Goal: Entertainment & Leisure: Consume media (video, audio)

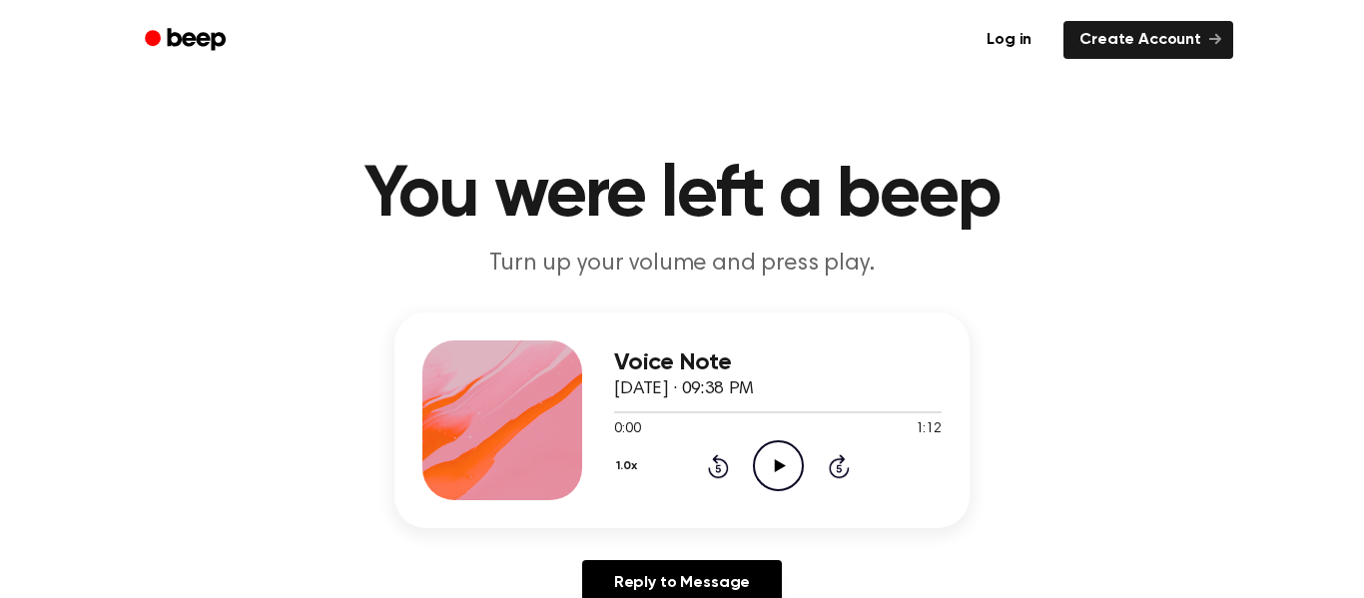
click at [781, 472] on icon "Play Audio" at bounding box center [778, 465] width 51 height 51
click at [781, 472] on icon "Pause Audio" at bounding box center [778, 465] width 51 height 51
click at [781, 472] on icon "Play Audio" at bounding box center [778, 465] width 51 height 51
click at [780, 459] on icon "Play Audio" at bounding box center [778, 465] width 51 height 51
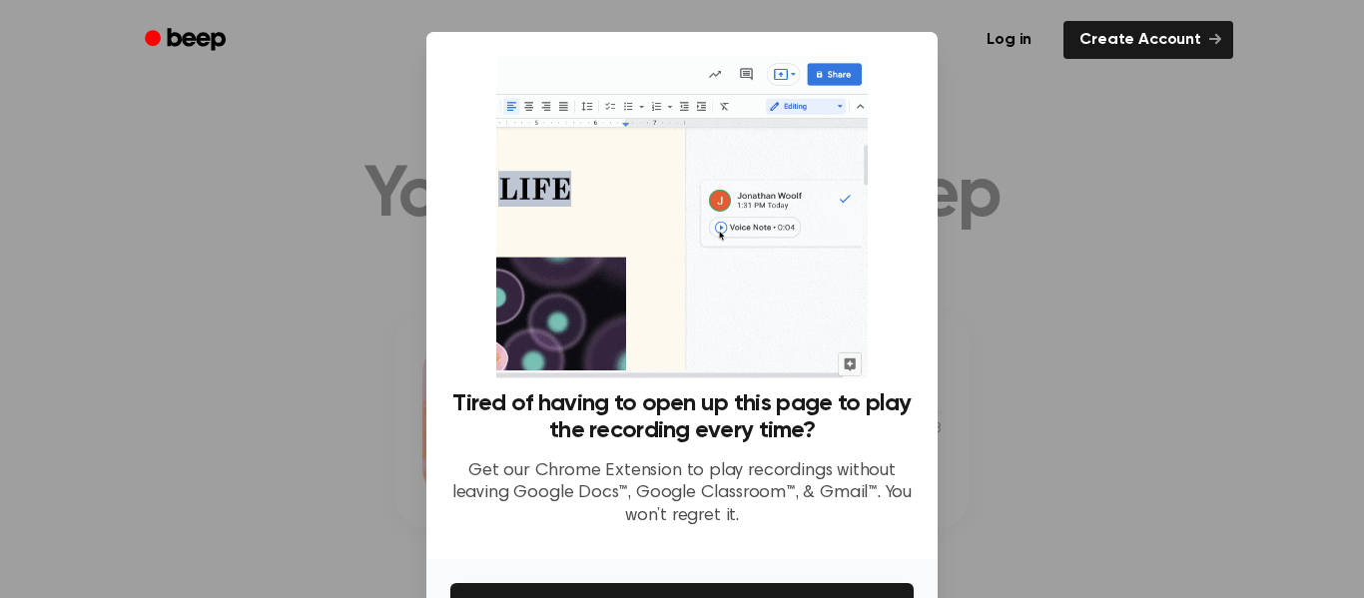
click at [220, 248] on div at bounding box center [682, 299] width 1364 height 598
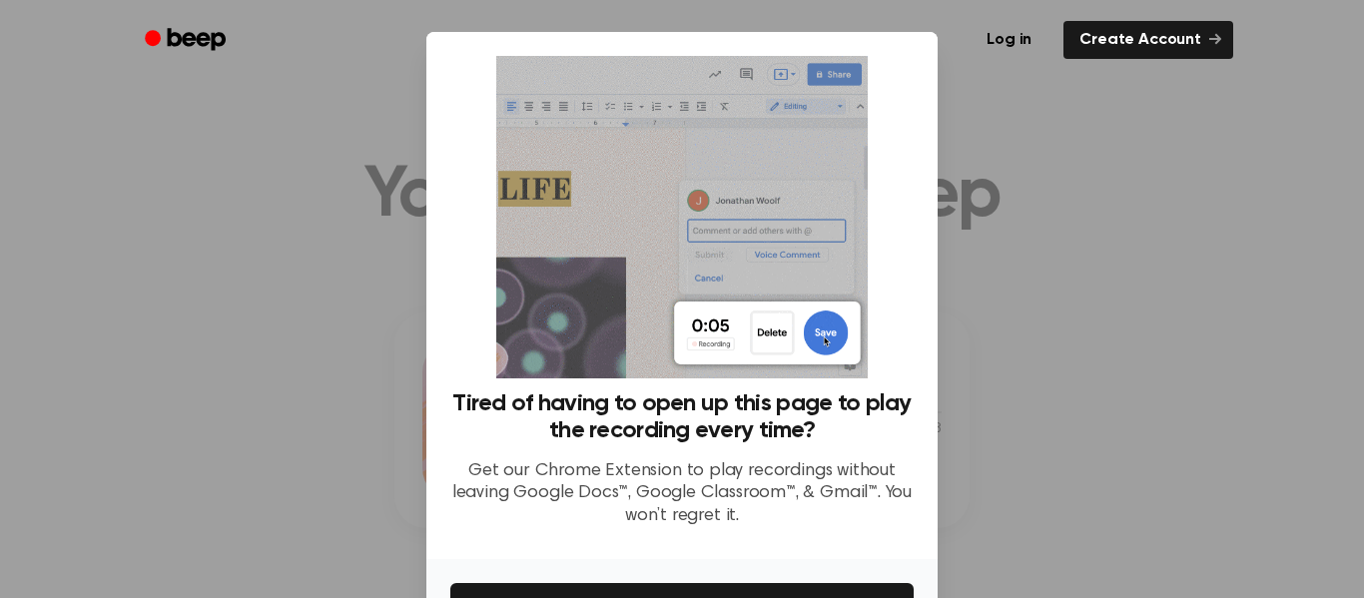
click at [1177, 248] on div at bounding box center [682, 299] width 1364 height 598
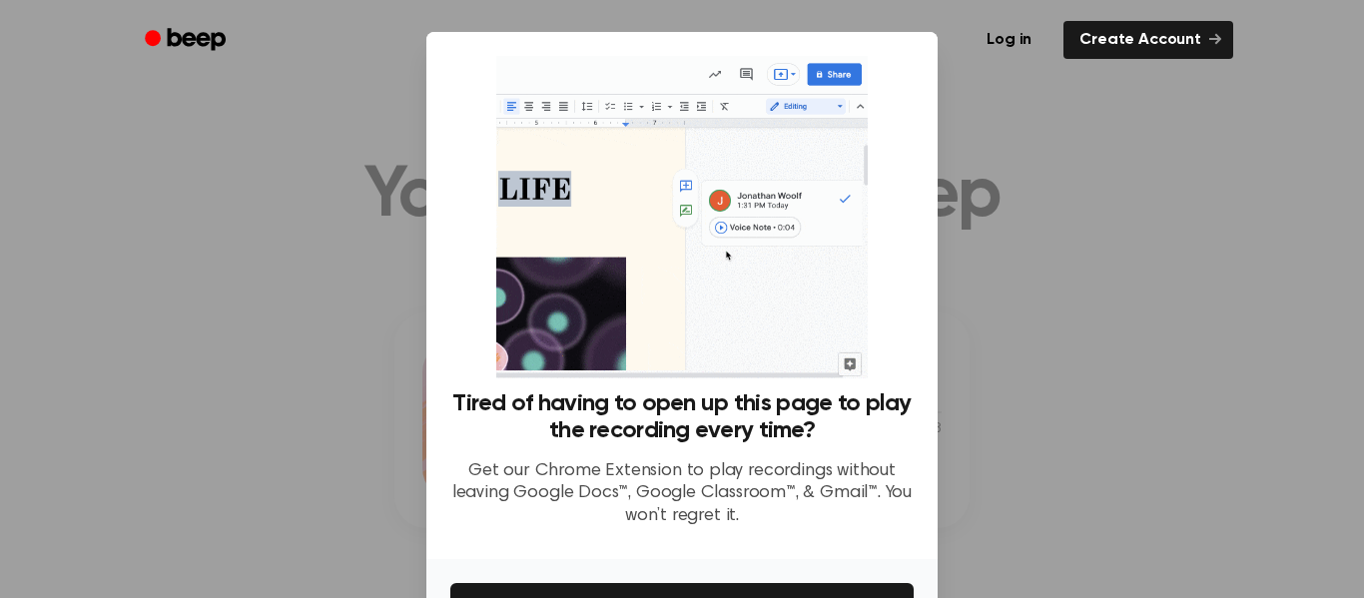
click at [1177, 248] on div at bounding box center [682, 299] width 1364 height 598
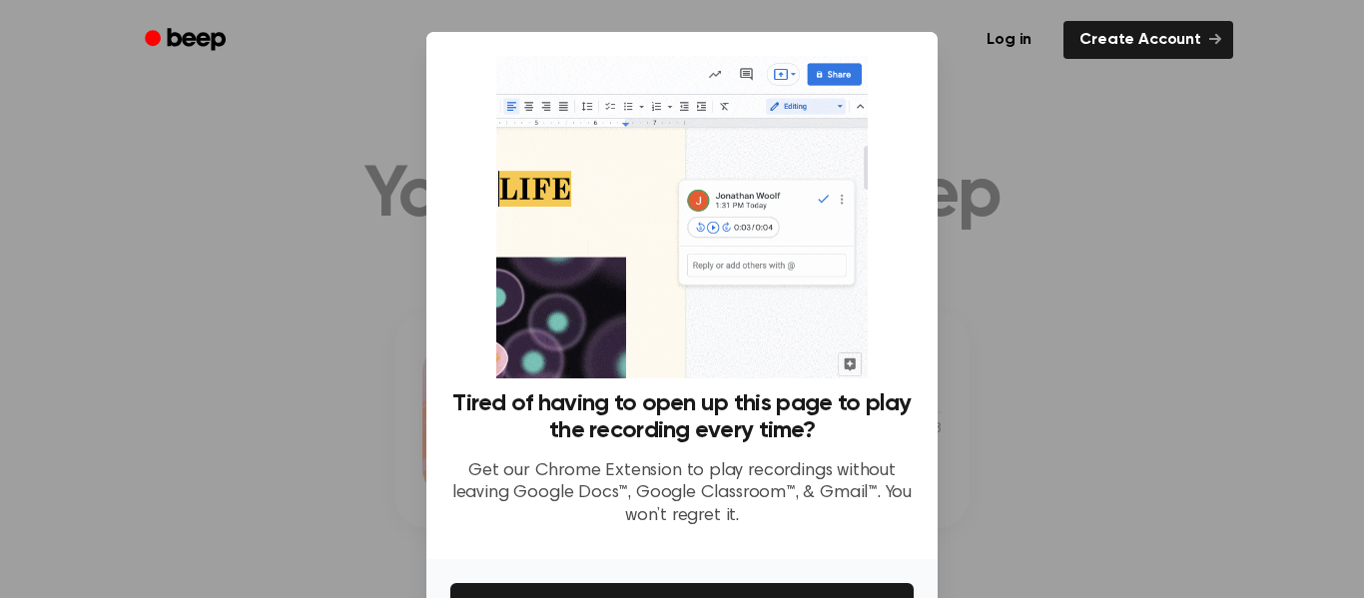
scroll to position [129, 0]
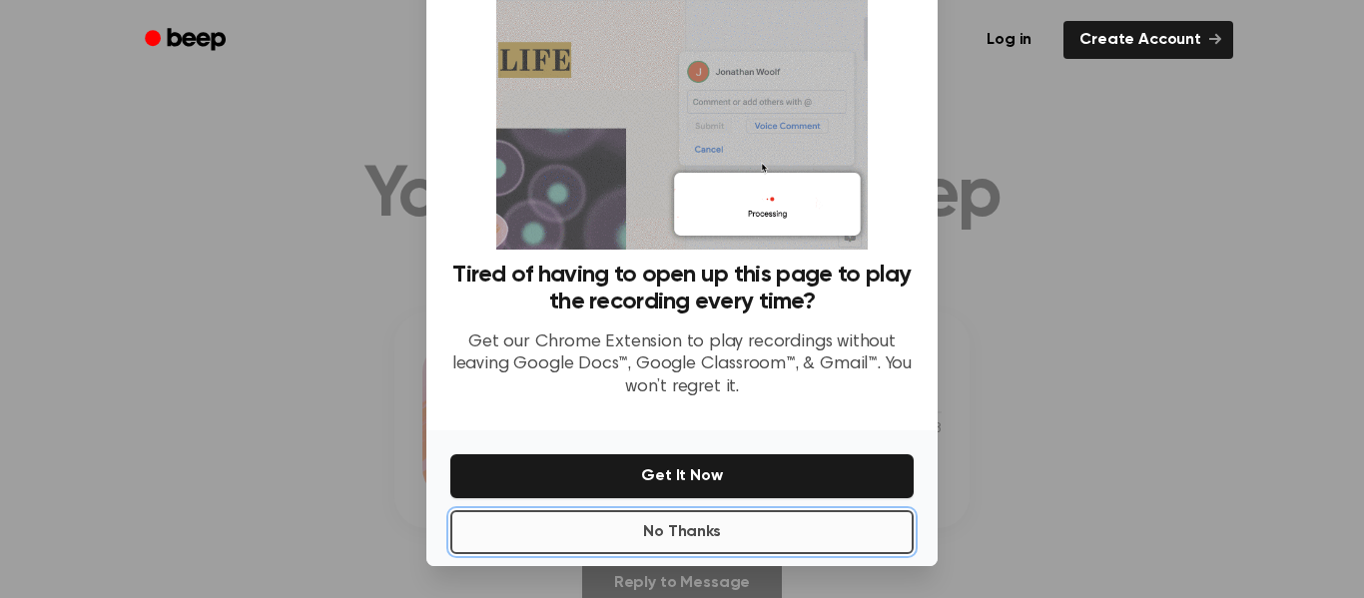
click at [801, 534] on button "No Thanks" at bounding box center [681, 532] width 463 height 44
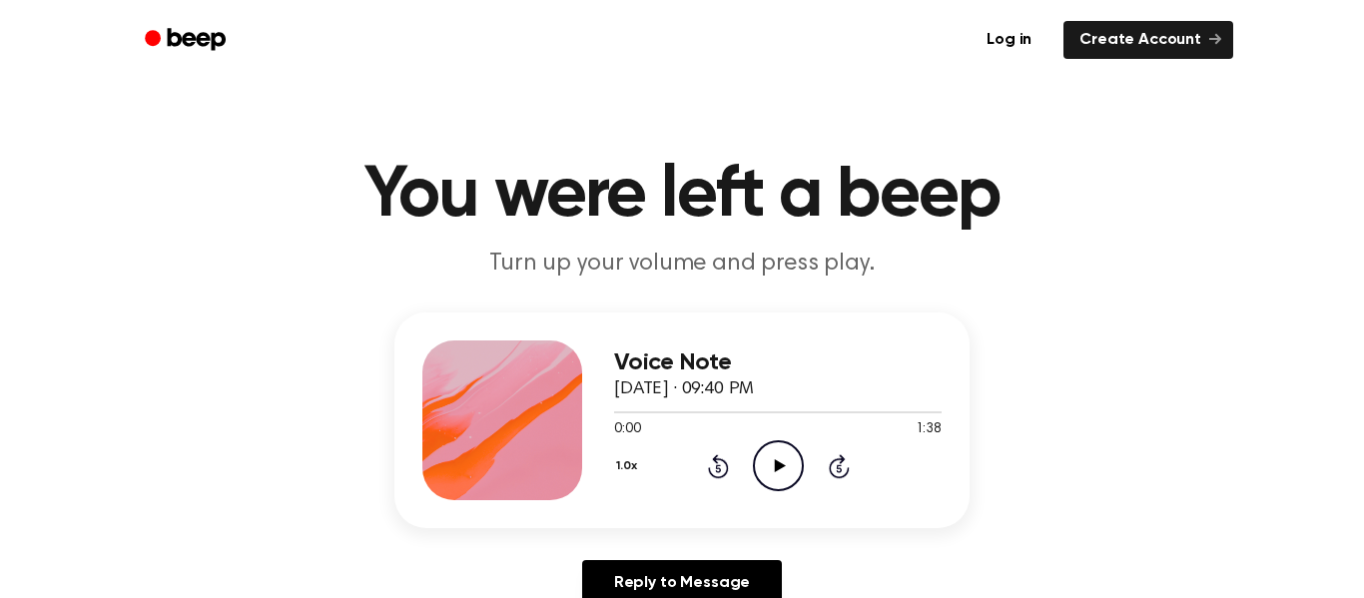
click at [768, 457] on icon "Play Audio" at bounding box center [778, 465] width 51 height 51
click at [777, 456] on icon "Play Audio" at bounding box center [778, 465] width 51 height 51
click at [780, 470] on icon "Play Audio" at bounding box center [778, 465] width 51 height 51
click at [775, 461] on icon at bounding box center [779, 465] width 11 height 13
